Goal: Feedback & Contribution: Contribute content

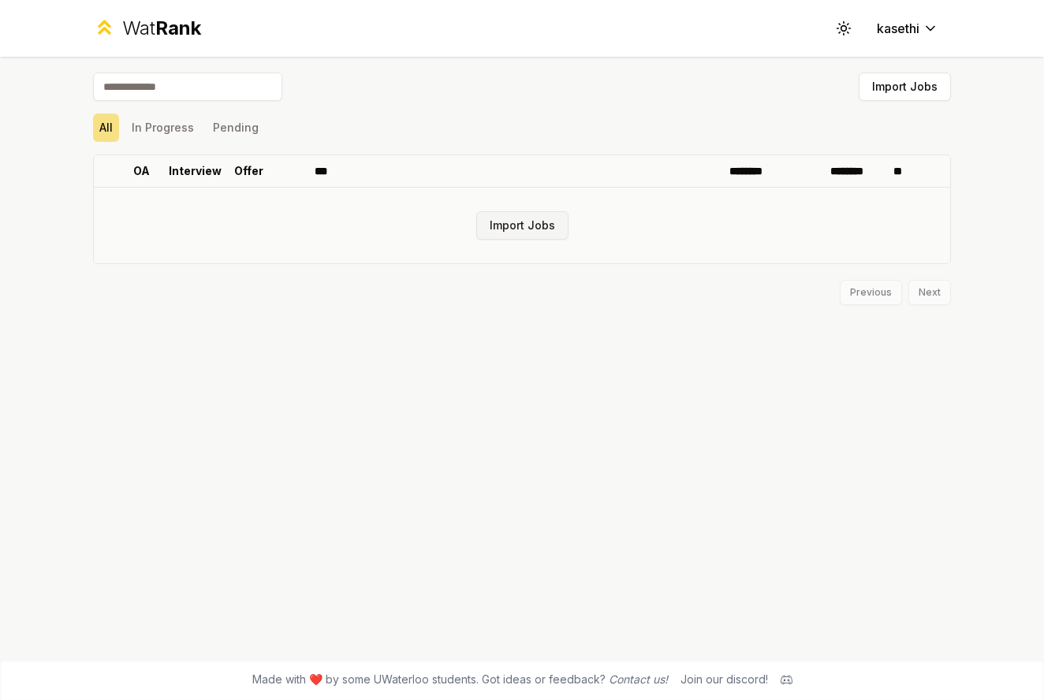
click at [528, 229] on button "Import Jobs" at bounding box center [522, 225] width 92 height 28
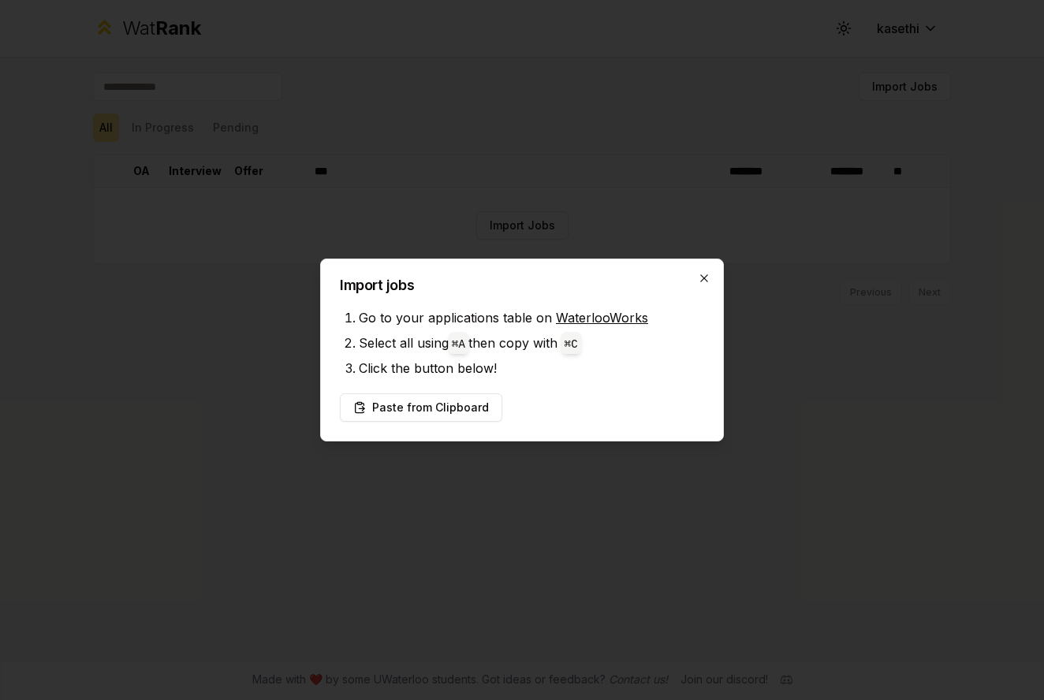
click at [703, 278] on icon "button" at bounding box center [704, 278] width 13 height 13
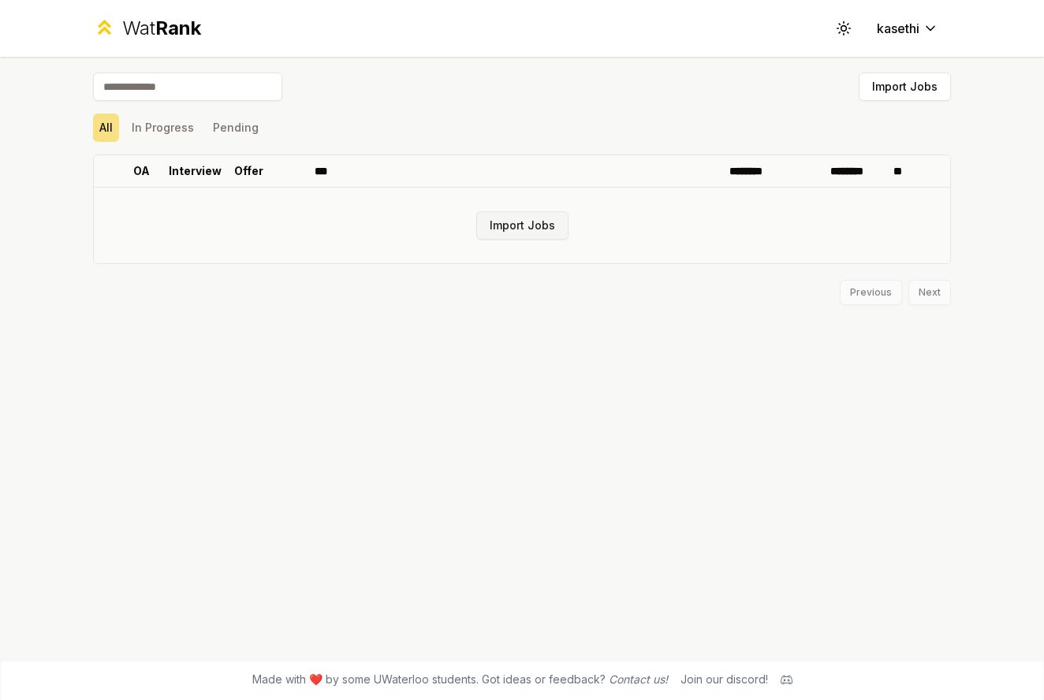
click at [516, 222] on button "Import Jobs" at bounding box center [522, 225] width 92 height 28
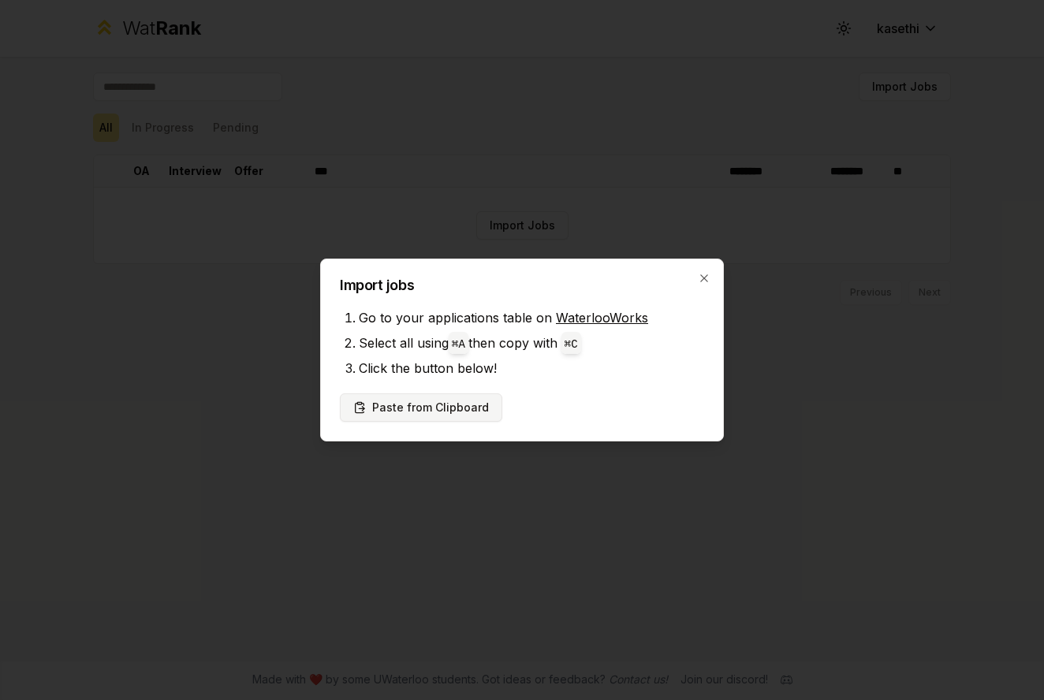
click at [434, 405] on button "Paste from Clipboard" at bounding box center [421, 407] width 162 height 28
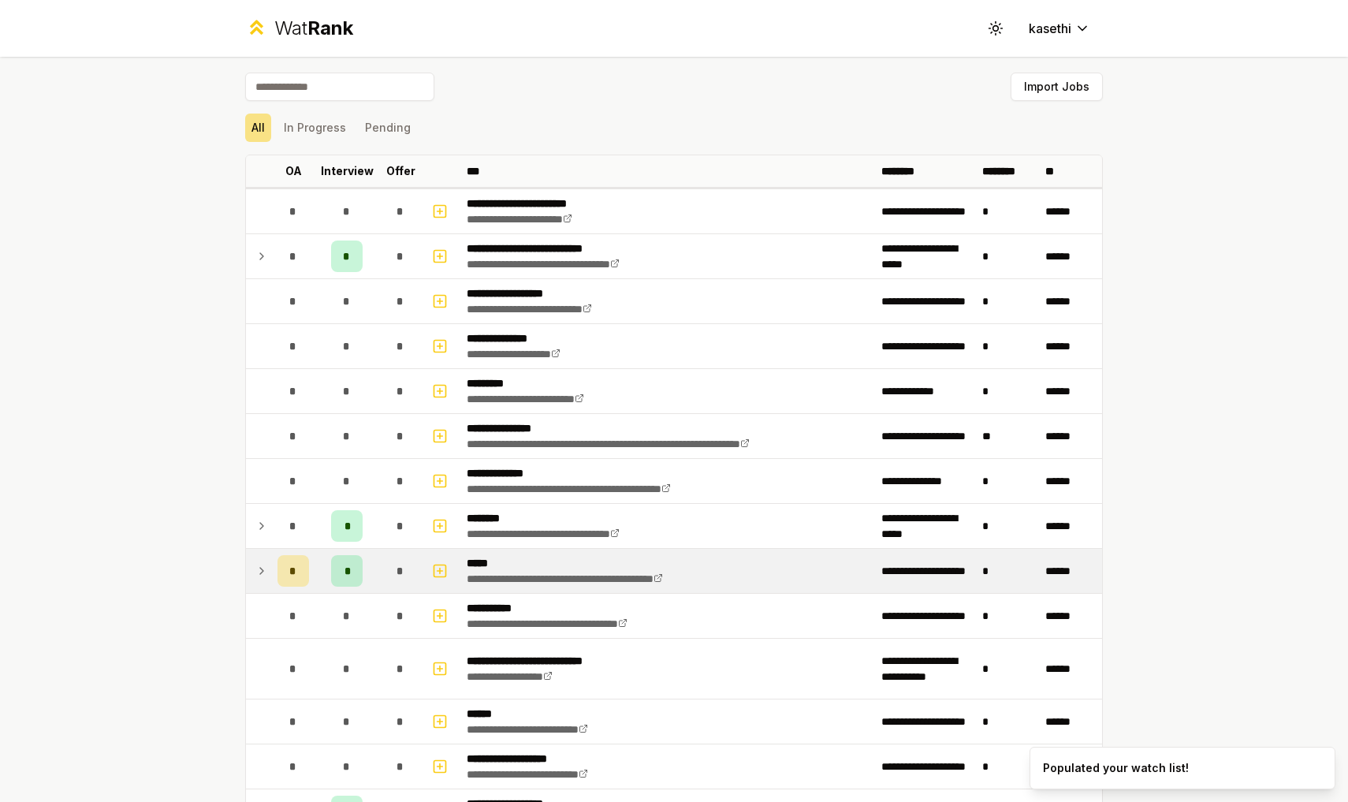
click at [263, 565] on icon at bounding box center [261, 570] width 13 height 19
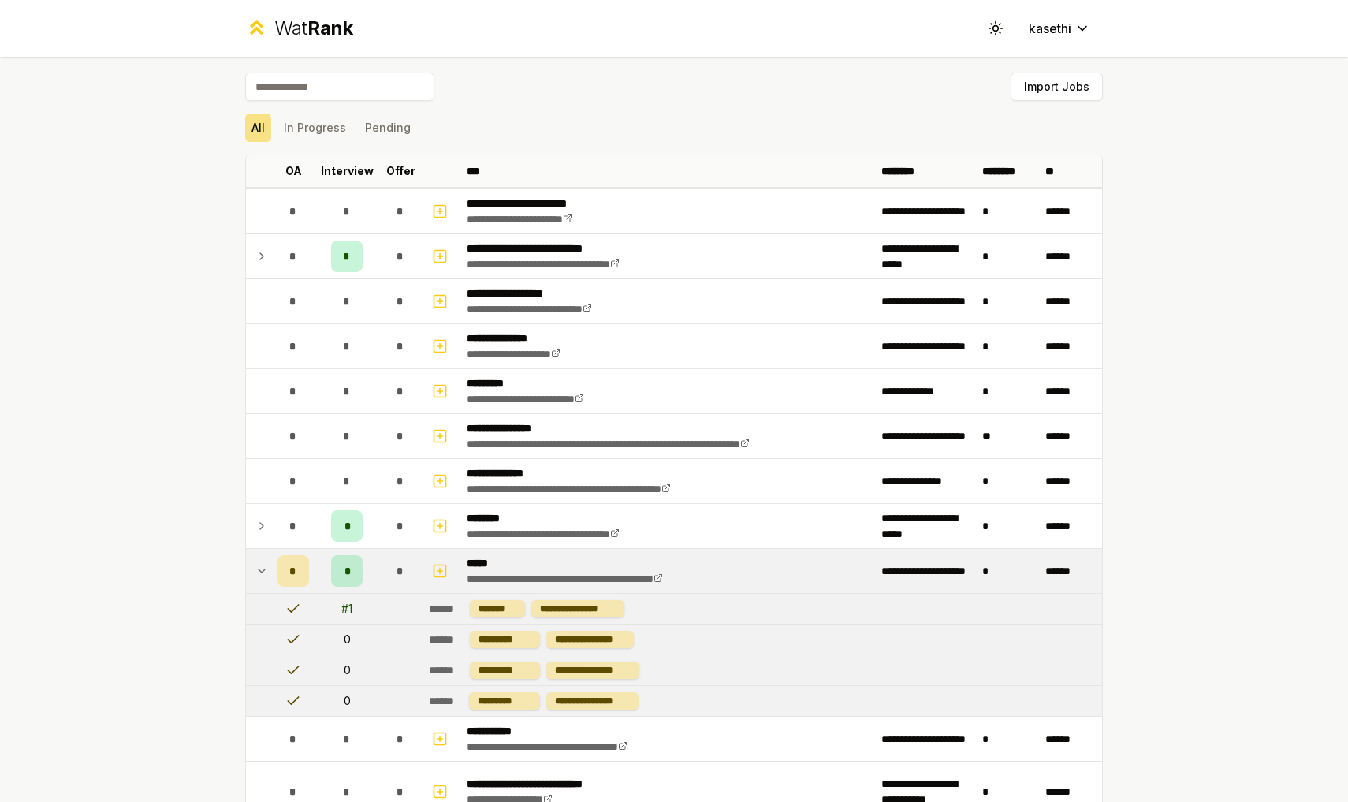
click at [259, 574] on icon at bounding box center [261, 570] width 13 height 19
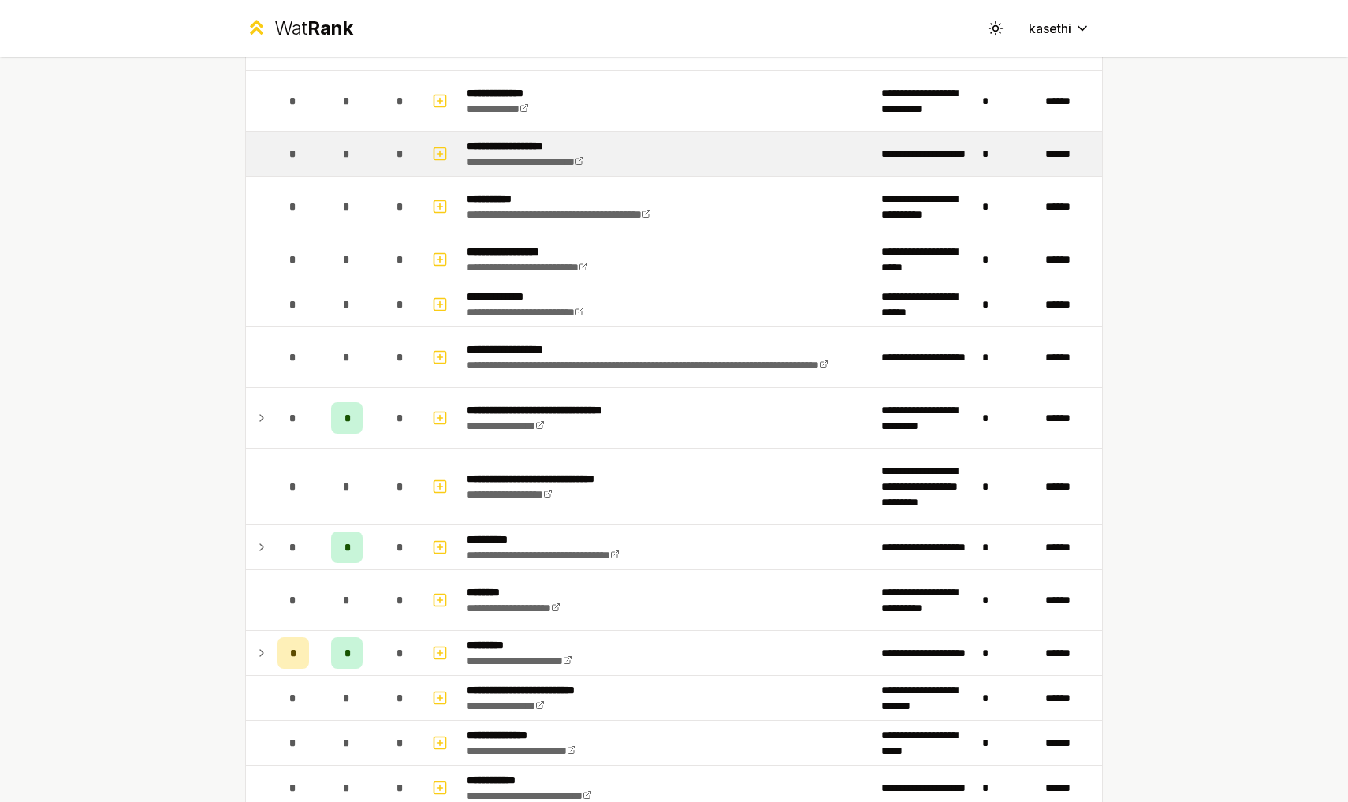
scroll to position [1396, 0]
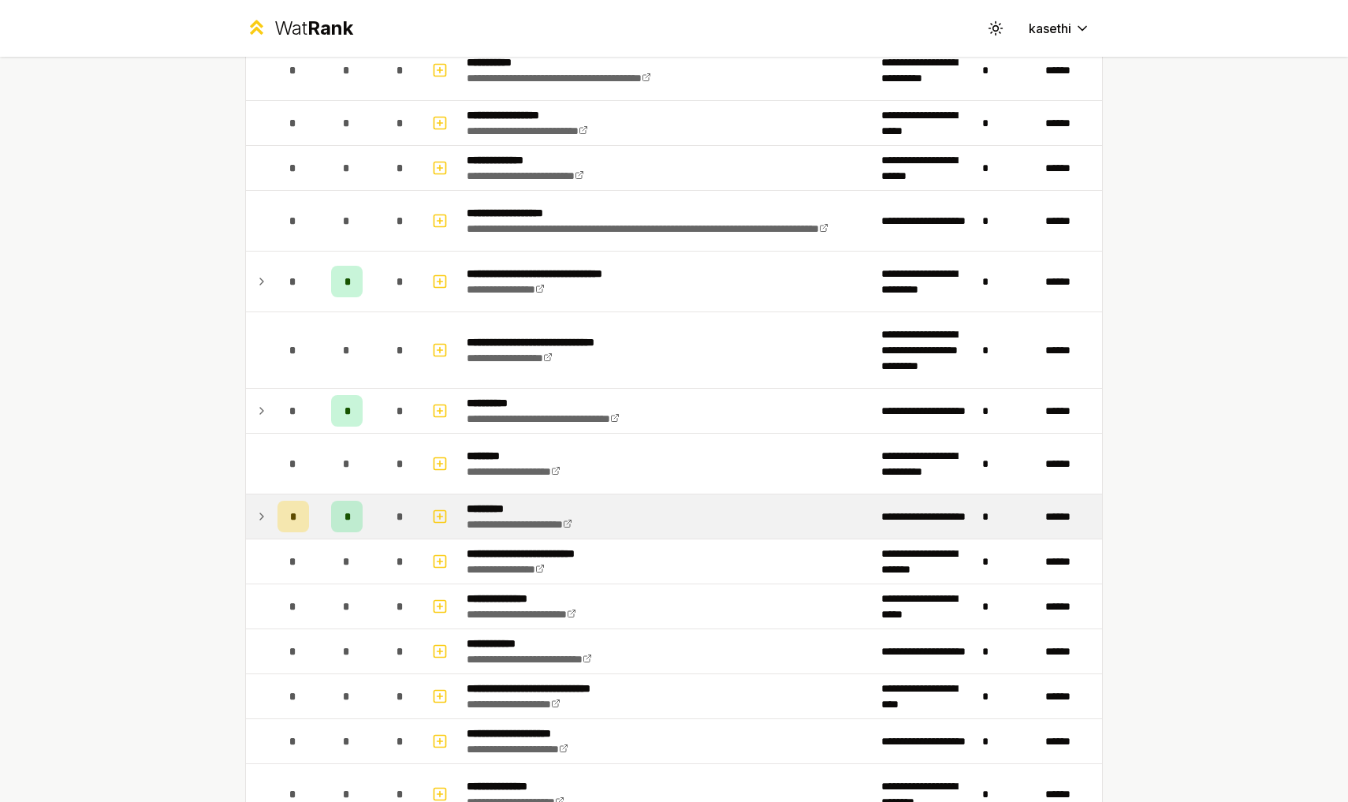
click at [260, 521] on icon at bounding box center [261, 516] width 13 height 19
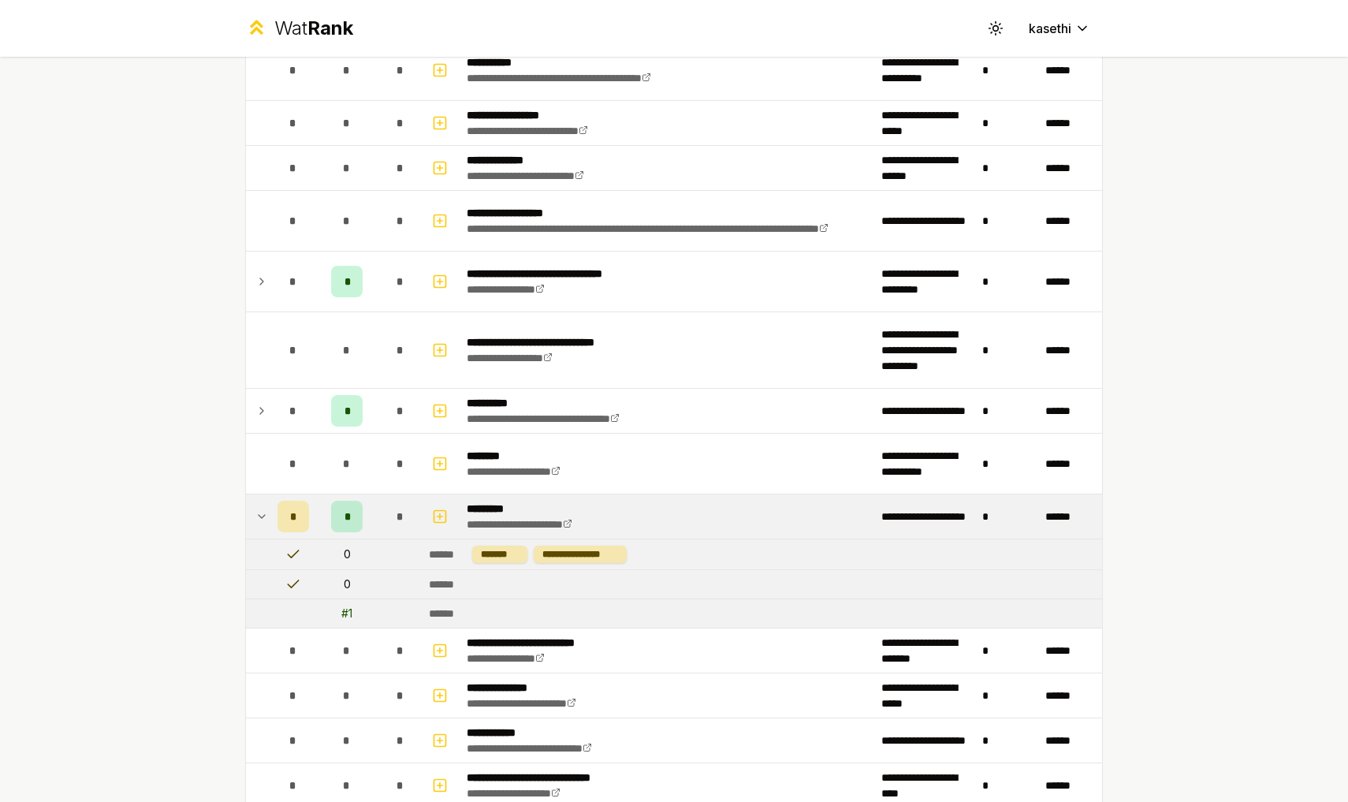
click at [260, 521] on icon at bounding box center [261, 516] width 13 height 19
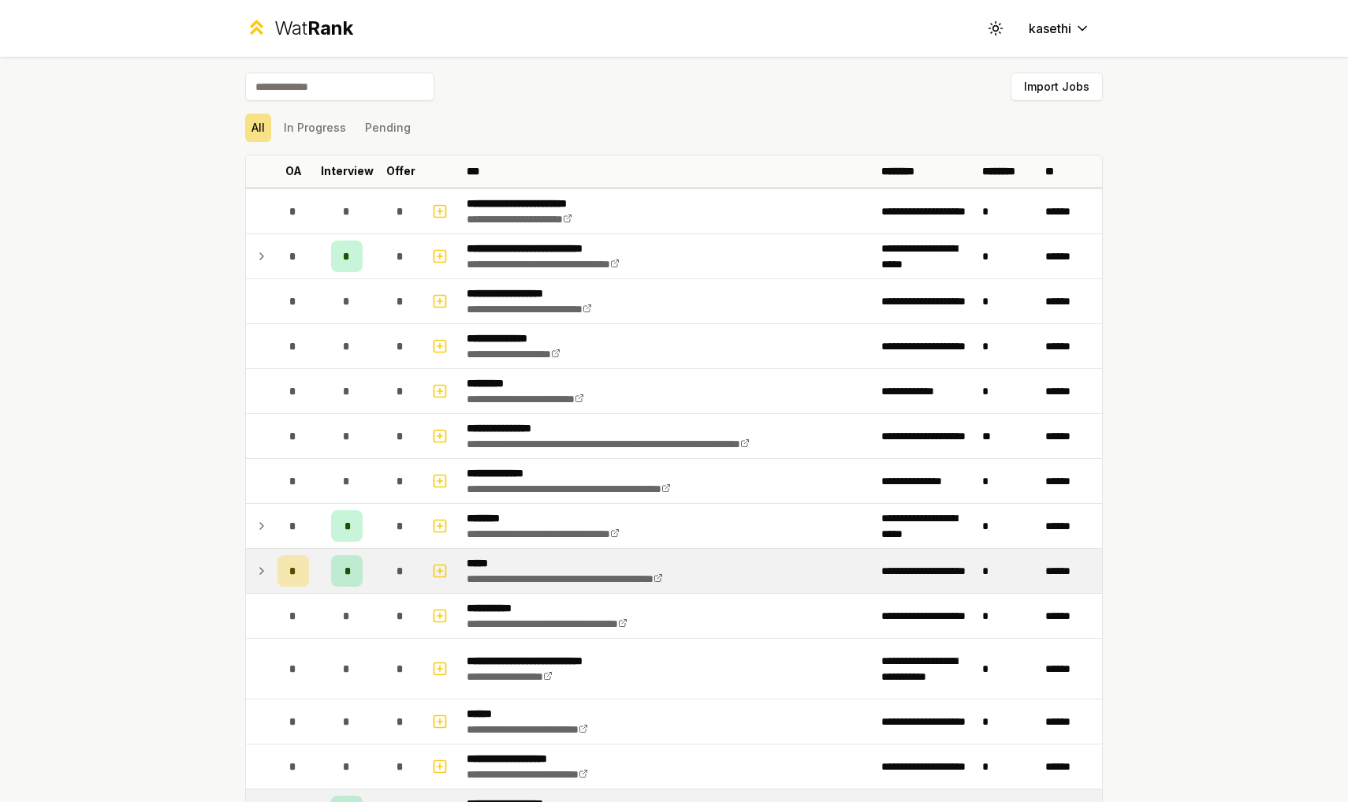
scroll to position [0, 0]
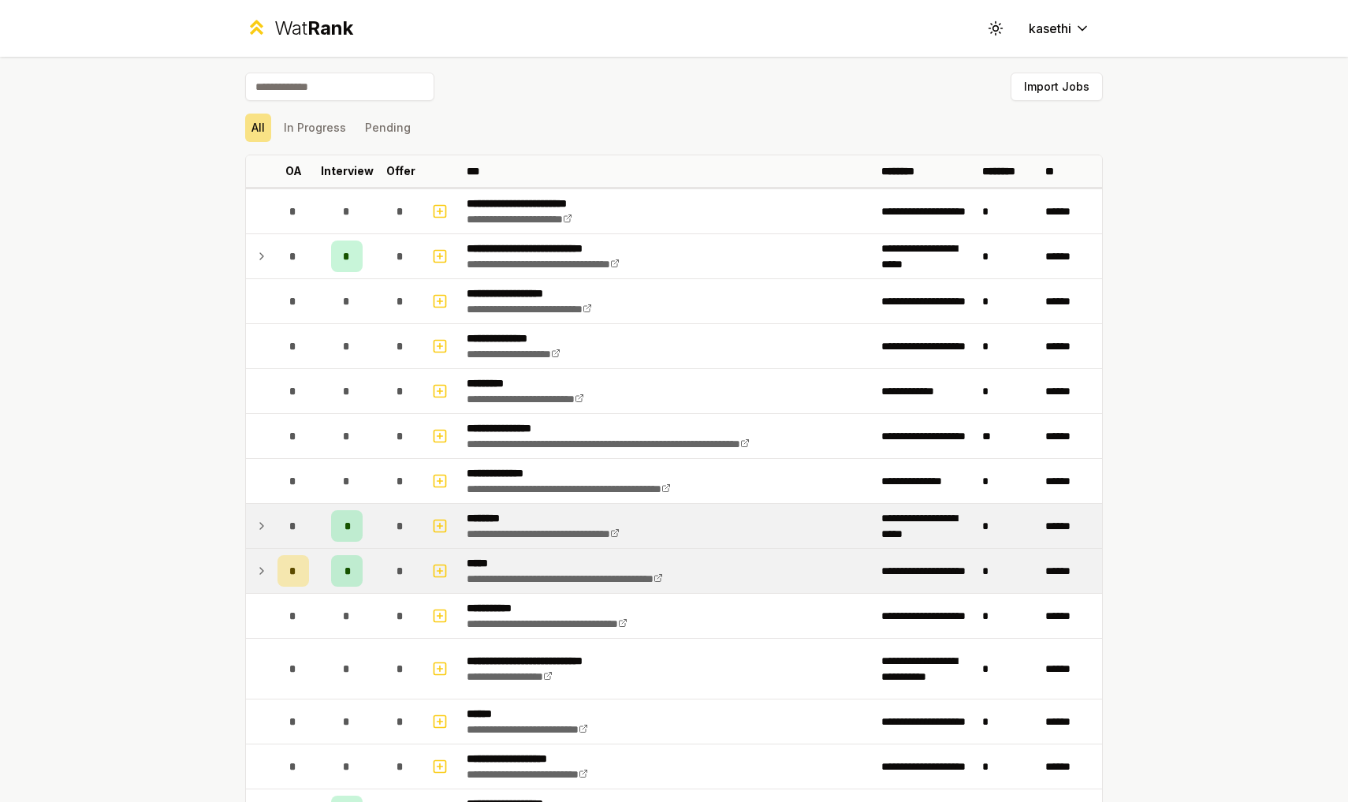
click at [265, 533] on icon at bounding box center [261, 525] width 13 height 19
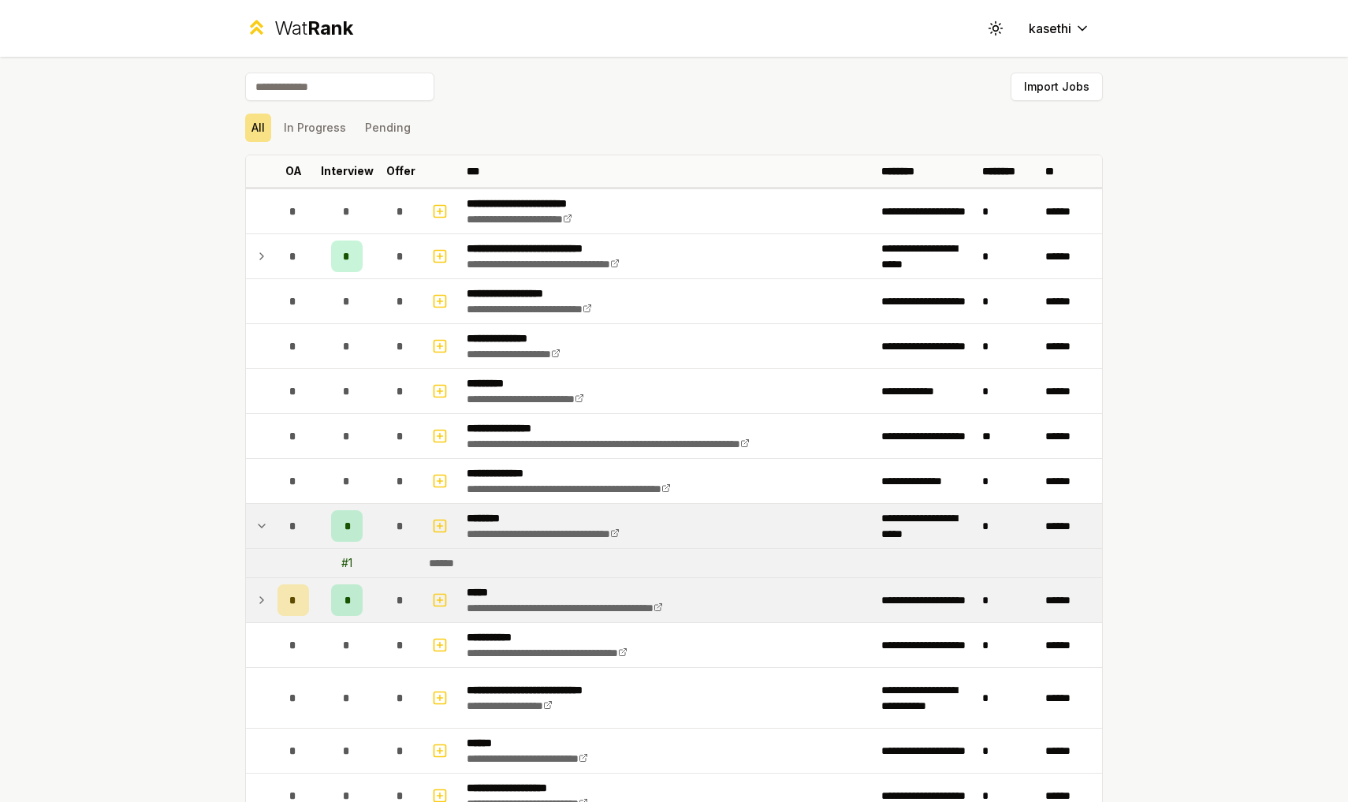
click at [265, 532] on icon at bounding box center [261, 525] width 13 height 19
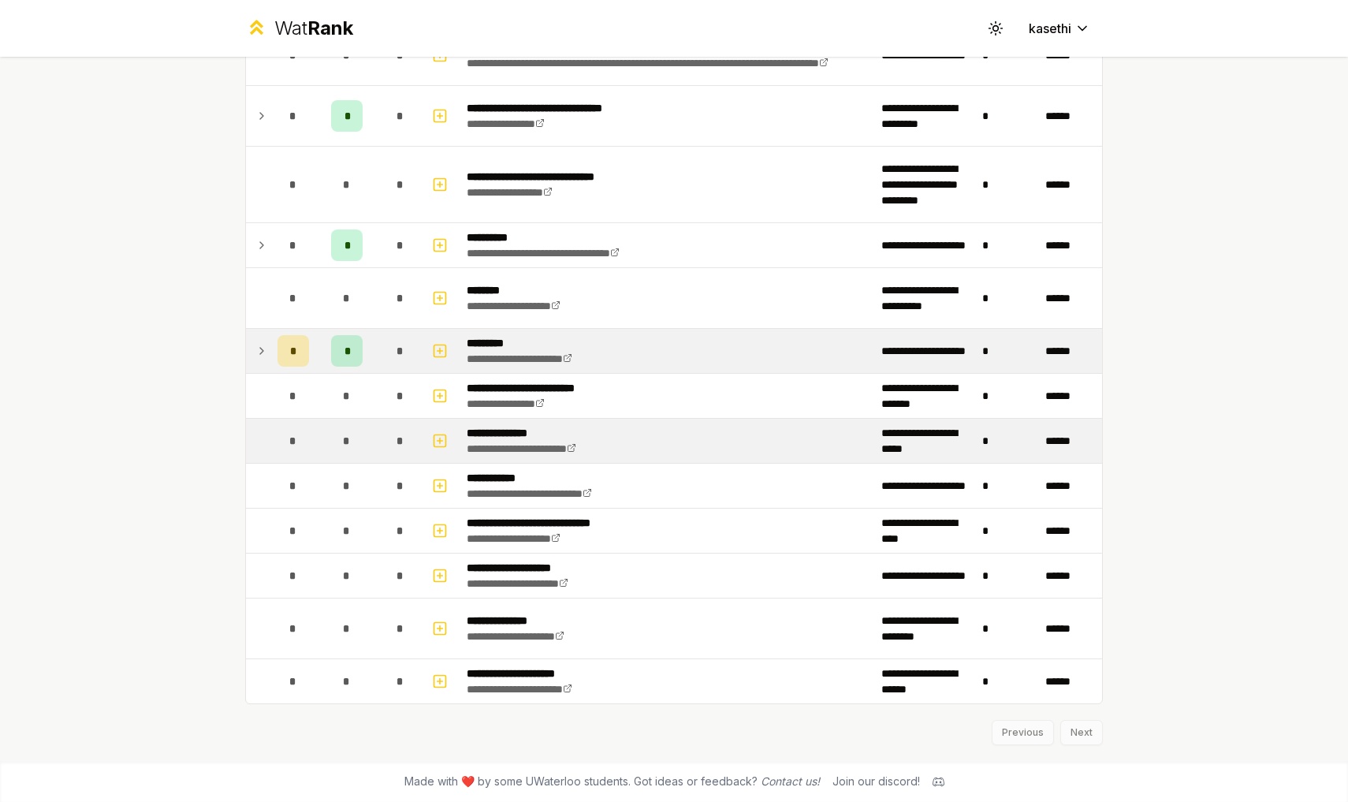
scroll to position [1562, 0]
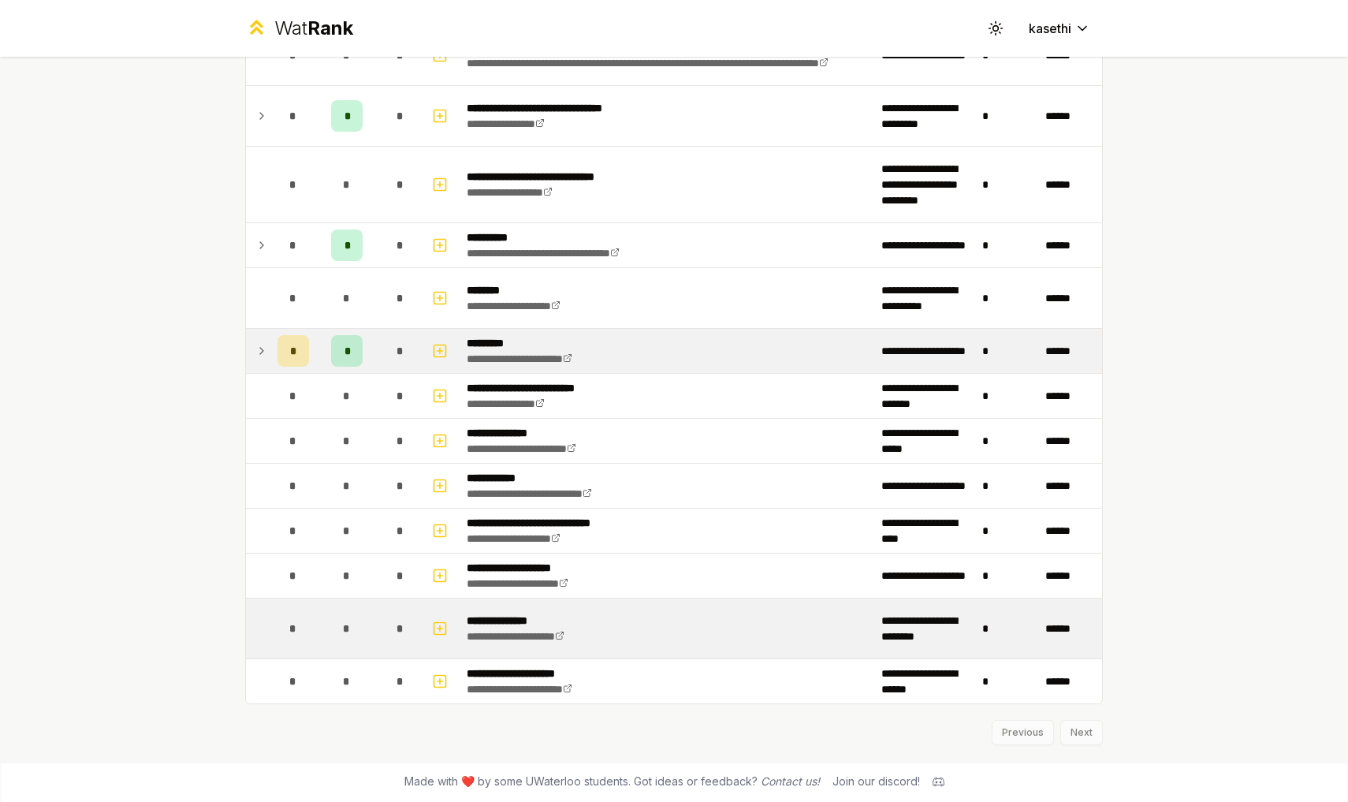
click at [293, 639] on div "*" at bounding box center [294, 629] width 32 height 32
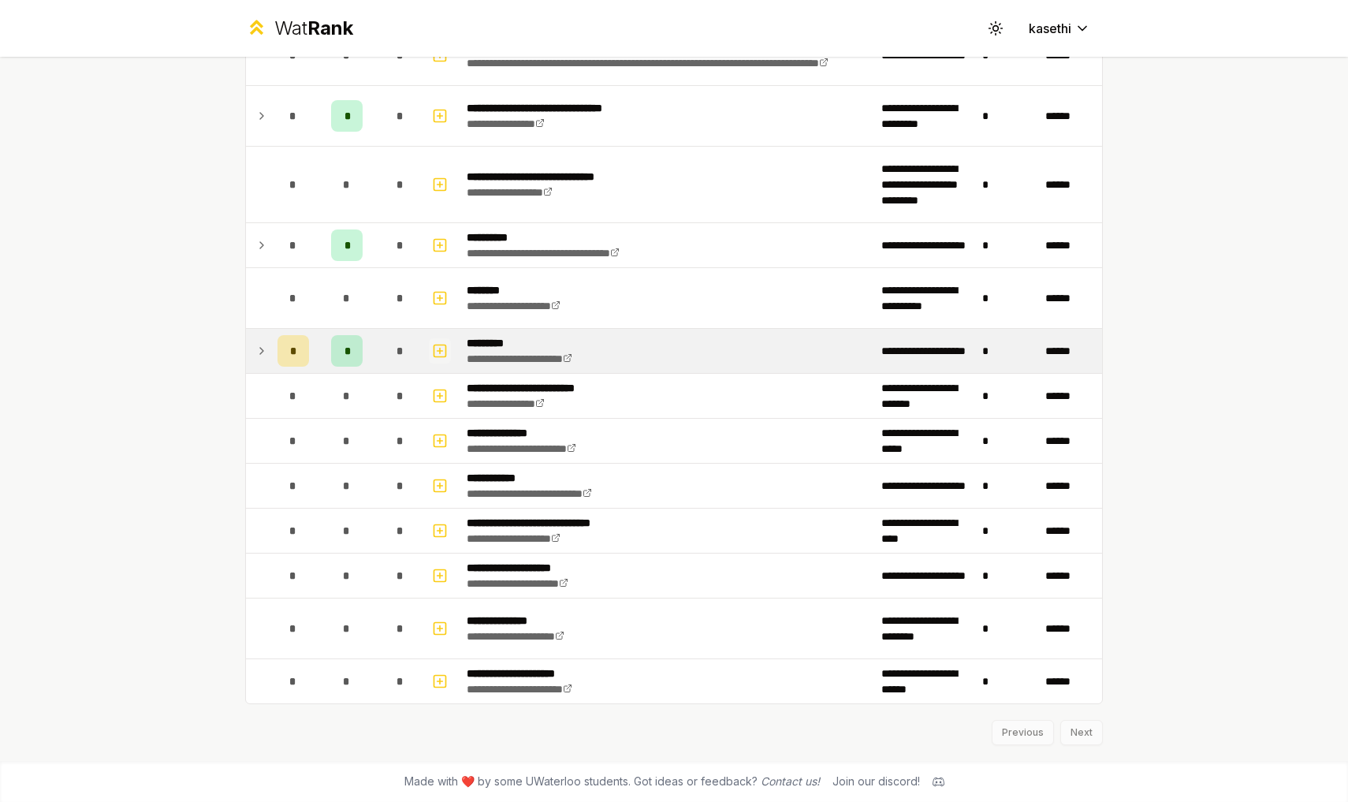
click at [442, 360] on icon "button" at bounding box center [440, 350] width 16 height 19
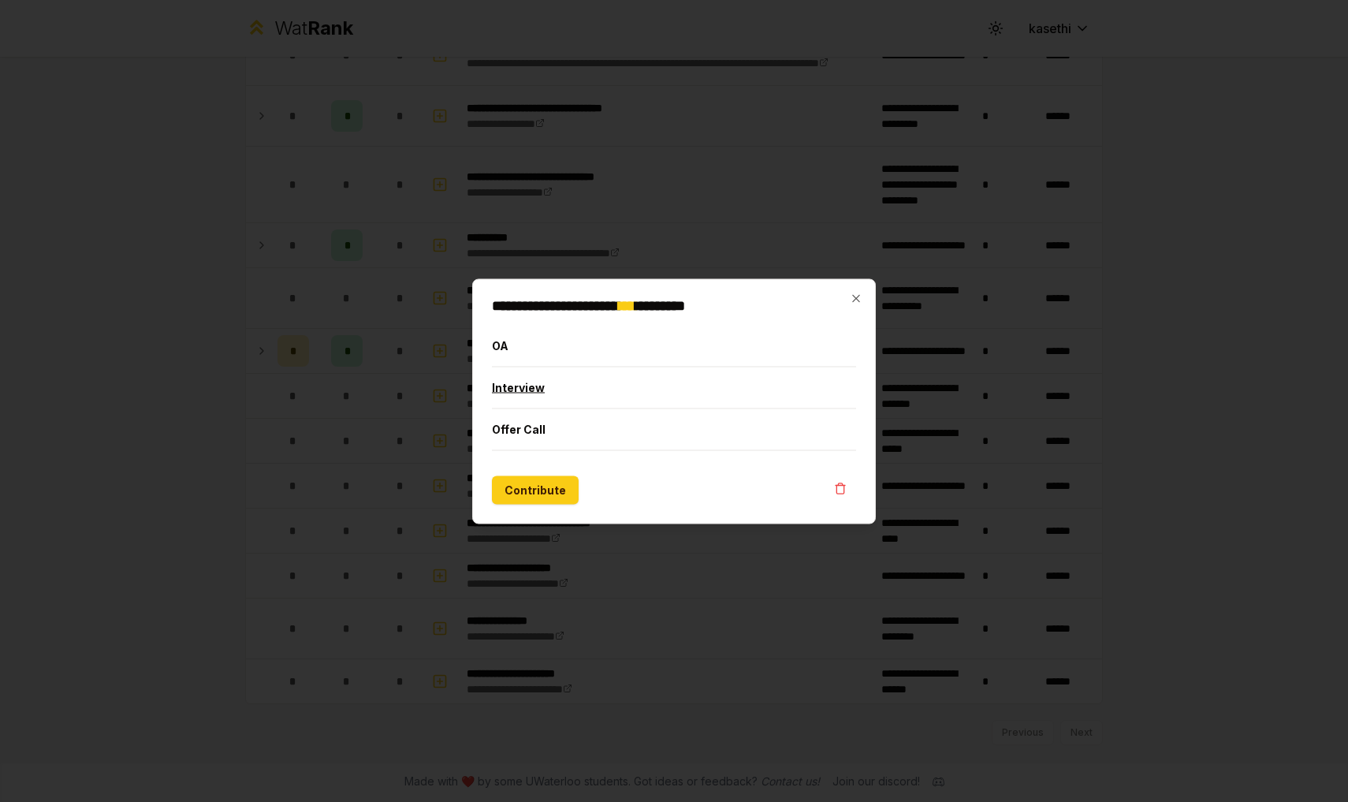
click at [523, 391] on button "Interview" at bounding box center [674, 387] width 364 height 41
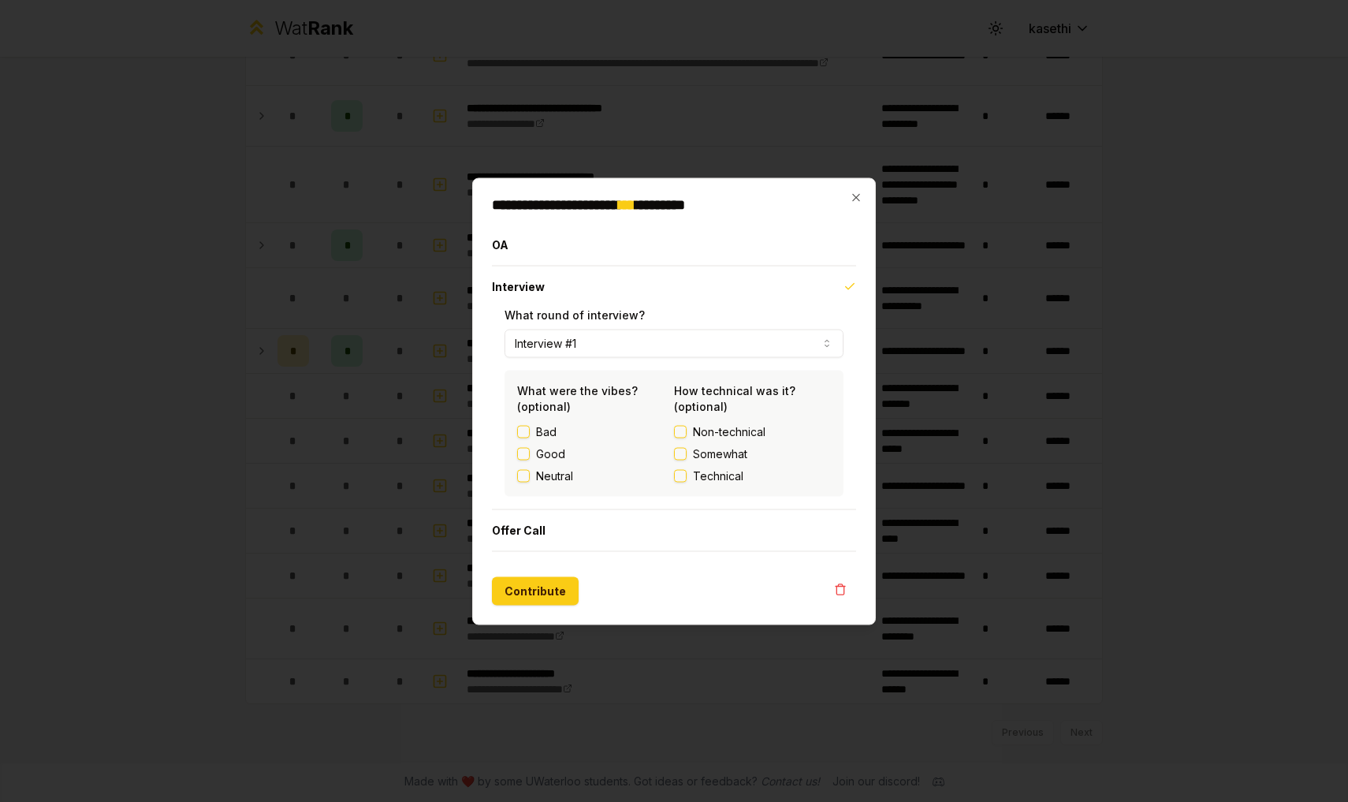
click at [525, 453] on button "Good" at bounding box center [523, 453] width 13 height 13
click at [689, 473] on label "Technical" at bounding box center [752, 476] width 157 height 16
click at [687, 473] on button "Technical" at bounding box center [680, 475] width 13 height 13
click at [535, 598] on button "Contribute" at bounding box center [535, 590] width 87 height 28
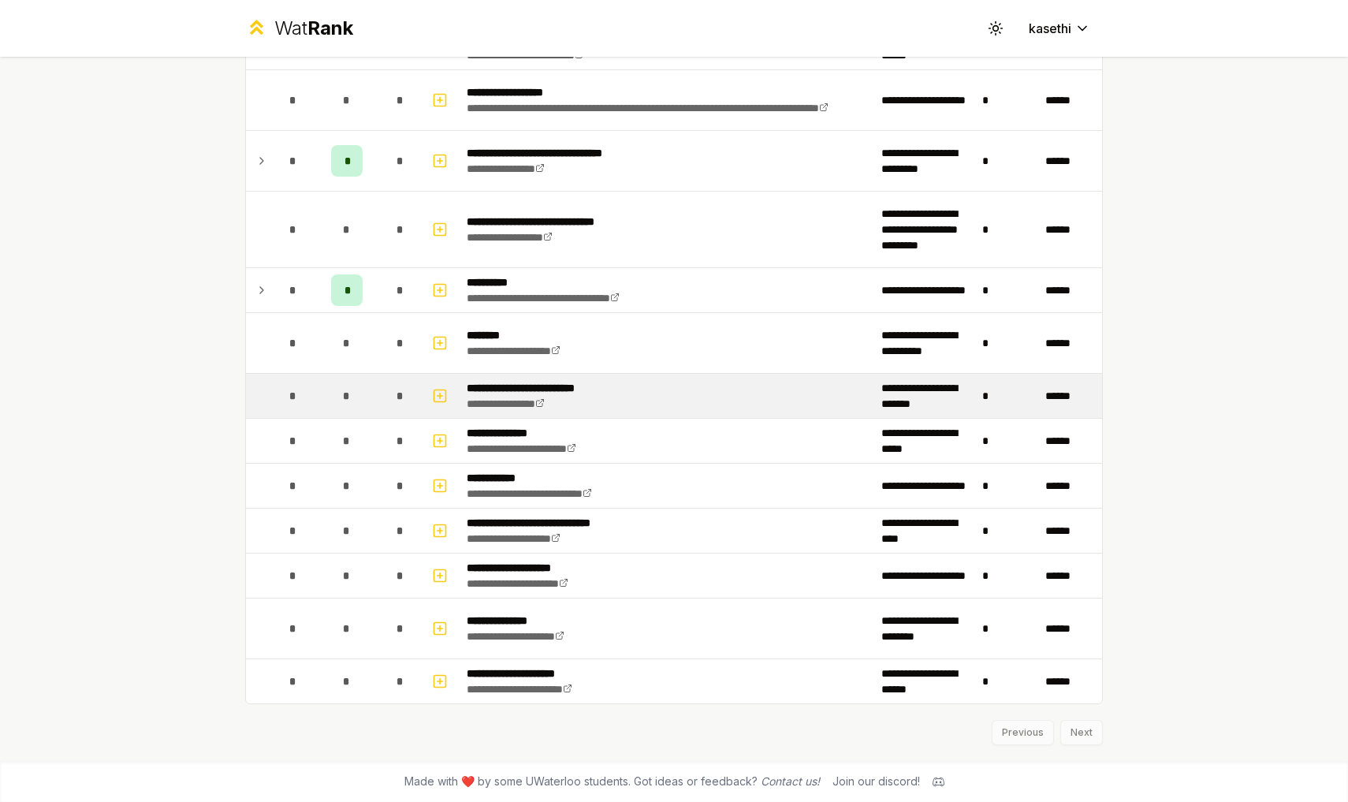
scroll to position [0, 0]
